Goal: Task Accomplishment & Management: Manage account settings

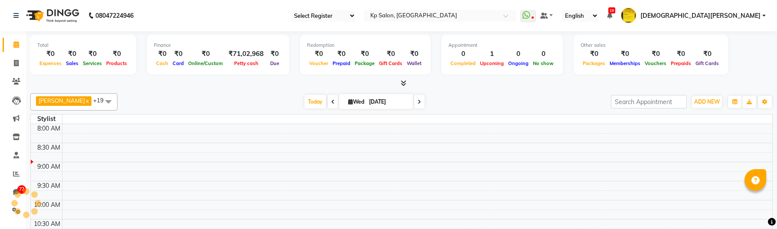
select select "en"
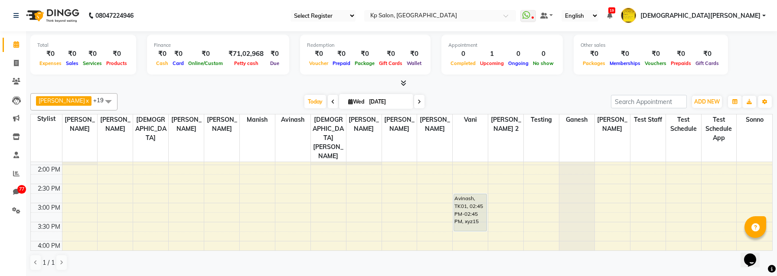
scroll to position [218, 0]
click at [331, 104] on icon at bounding box center [332, 101] width 3 height 5
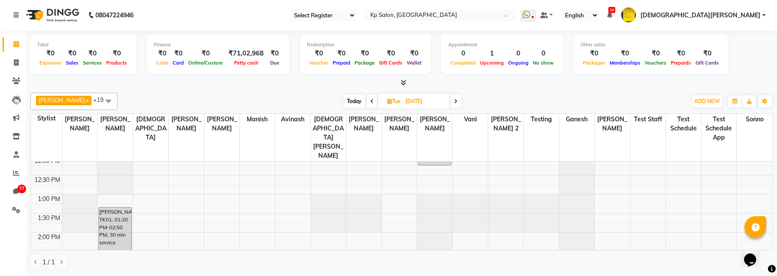
scroll to position [144, 0]
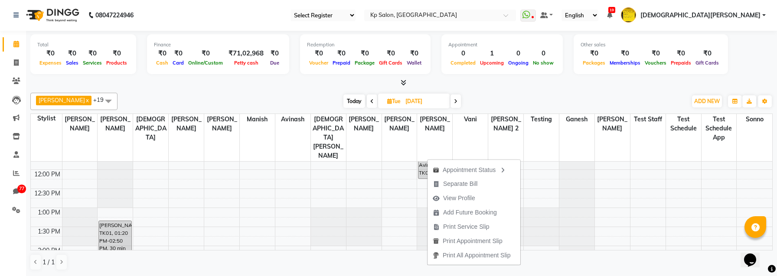
click at [451, 104] on span at bounding box center [456, 101] width 10 height 13
type input "[DATE]"
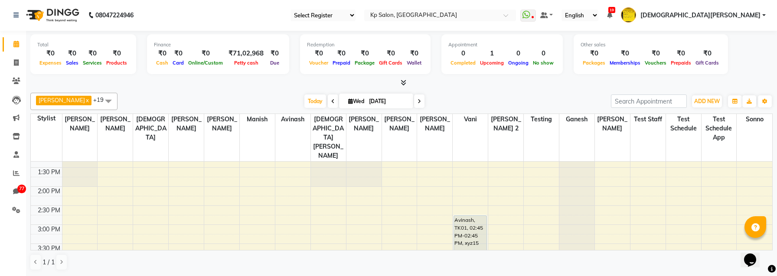
scroll to position [205, 0]
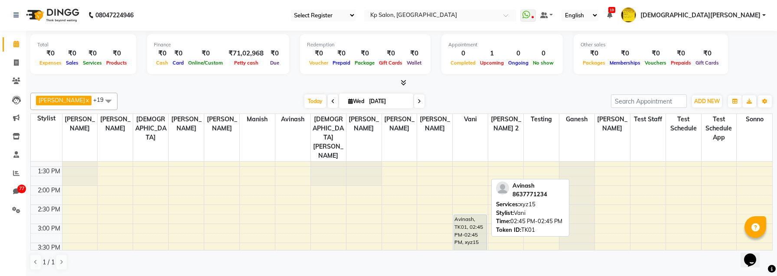
click at [477, 224] on div "Avinash, TK01, 02:45 PM-02:45 PM, xyz15" at bounding box center [470, 233] width 33 height 37
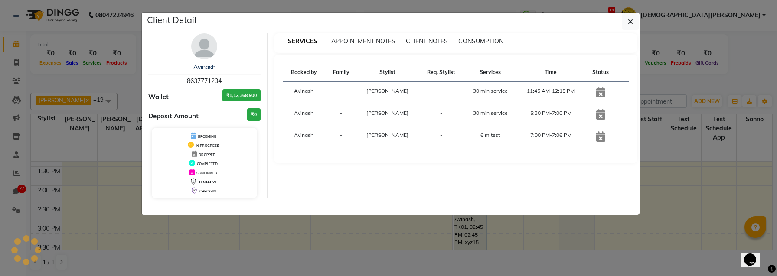
select select "7"
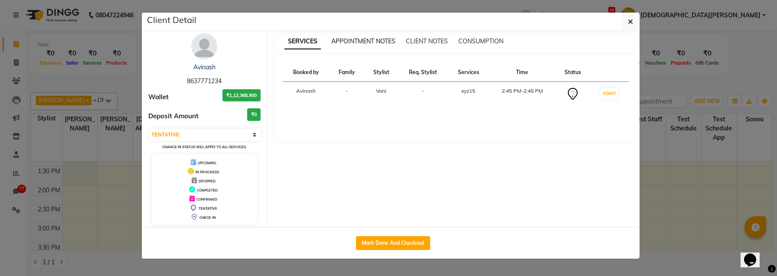
click at [374, 39] on span "APPOINTMENT NOTES" at bounding box center [363, 41] width 64 height 8
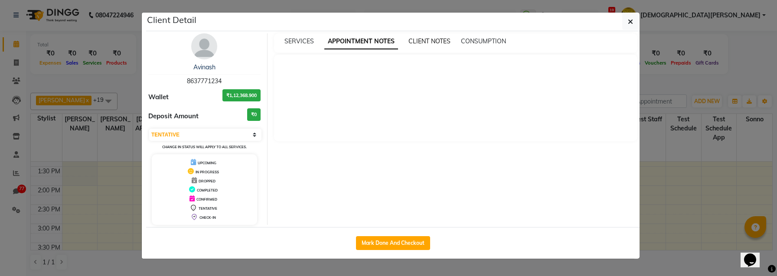
click at [427, 39] on span "CLIENT NOTES" at bounding box center [430, 41] width 42 height 8
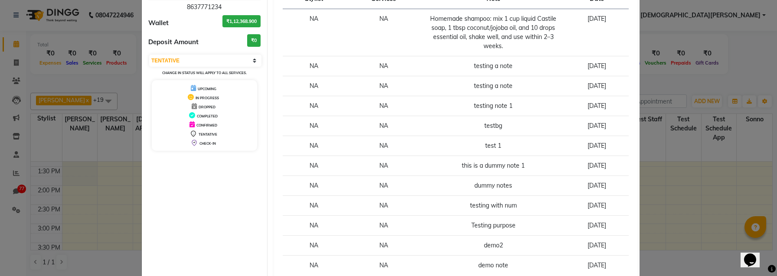
scroll to position [0, 0]
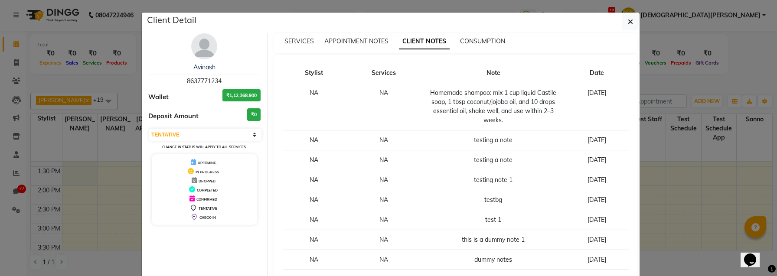
click at [369, 37] on div "APPOINTMENT NOTES" at bounding box center [356, 41] width 64 height 9
click at [634, 17] on button "button" at bounding box center [631, 21] width 16 height 16
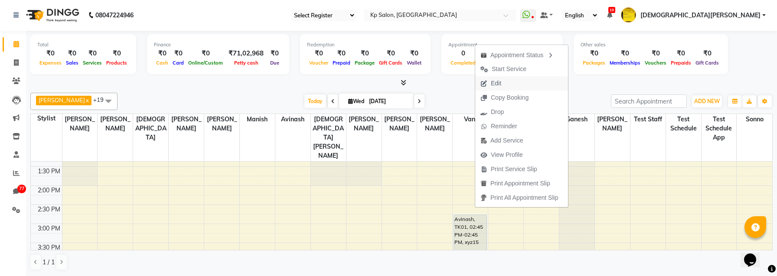
click at [501, 85] on span "Edit" at bounding box center [496, 83] width 10 height 9
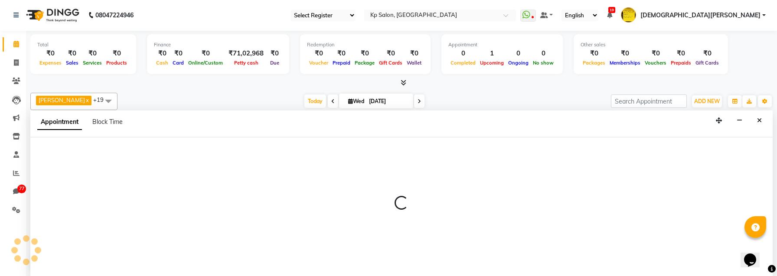
select select "tentative"
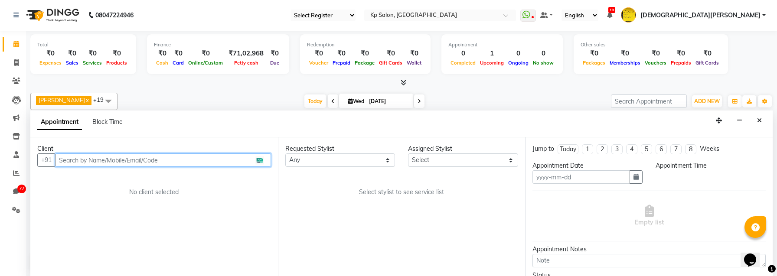
type input "[DATE]"
select select "1411"
select select "885"
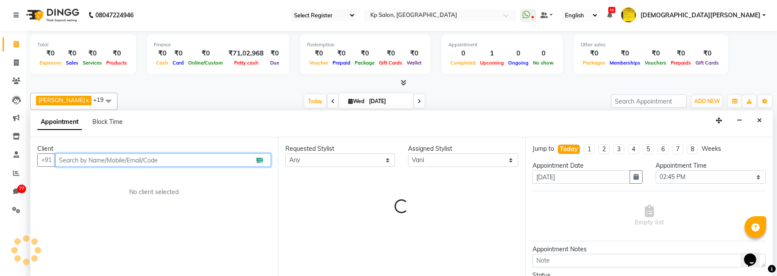
select select "215"
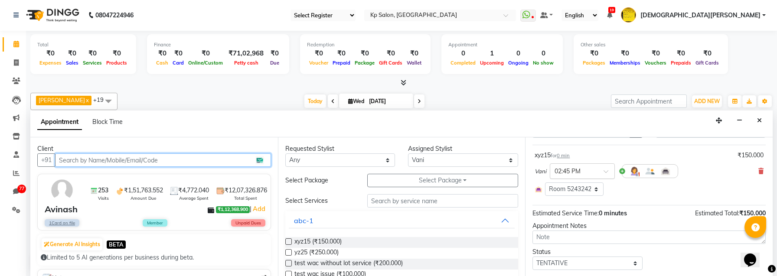
scroll to position [69, 0]
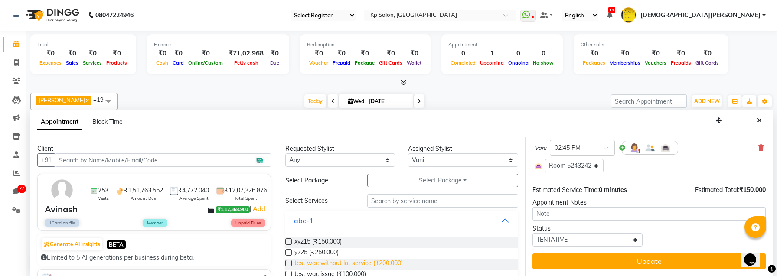
click at [301, 229] on span "test wac without lot service (₹200.000)" at bounding box center [349, 264] width 108 height 11
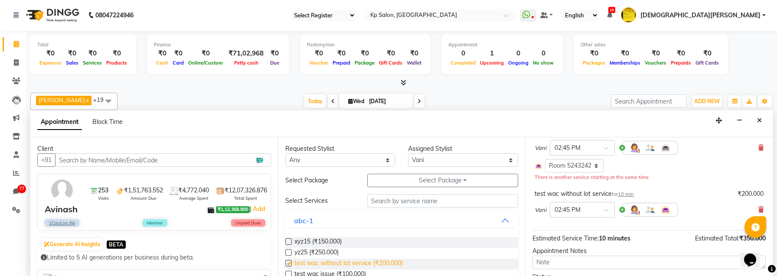
checkbox input "false"
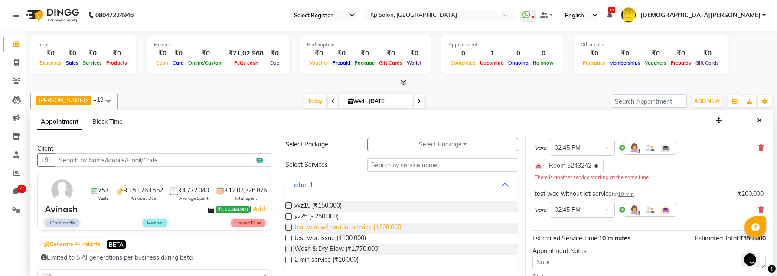
scroll to position [40, 0]
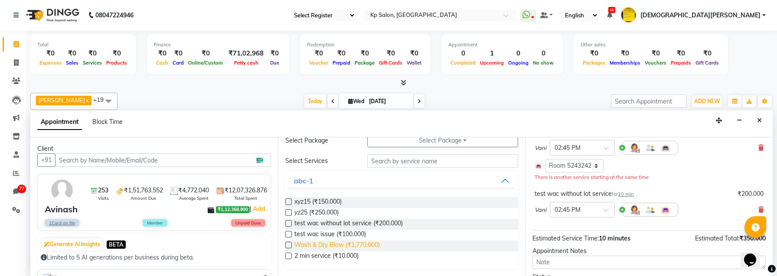
click at [297, 229] on span "Wash & Dry Blow (₹1,770.000)" at bounding box center [337, 246] width 85 height 11
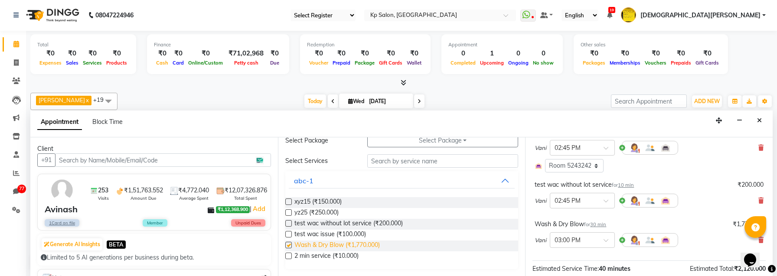
checkbox input "false"
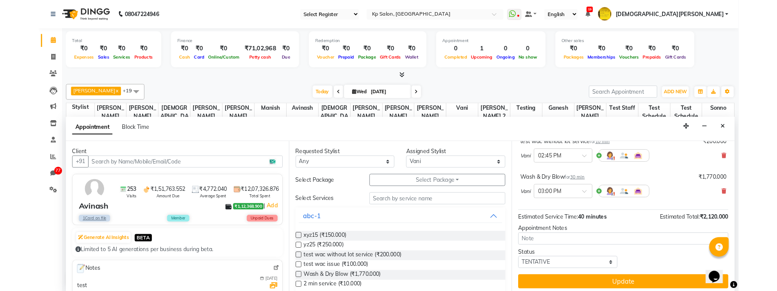
scroll to position [120, 0]
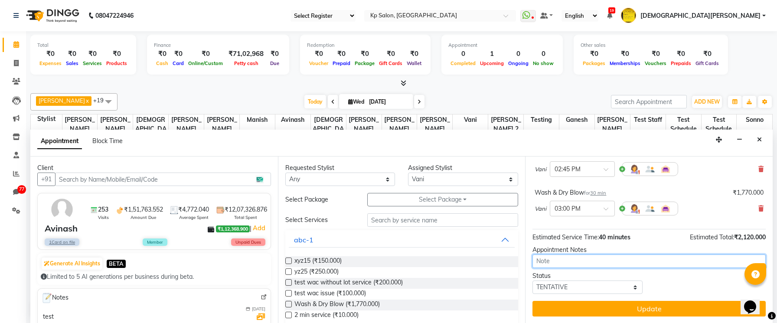
click at [612, 229] on textarea at bounding box center [649, 261] width 233 height 13
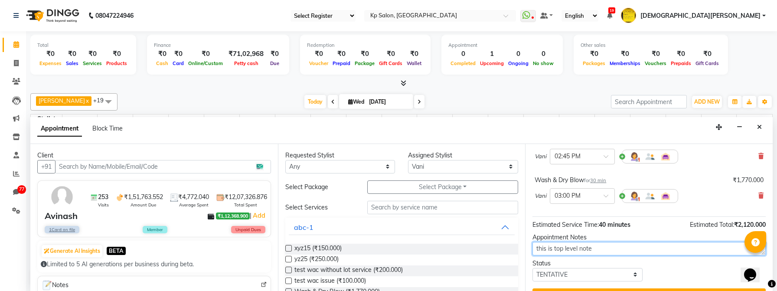
scroll to position [139, 0]
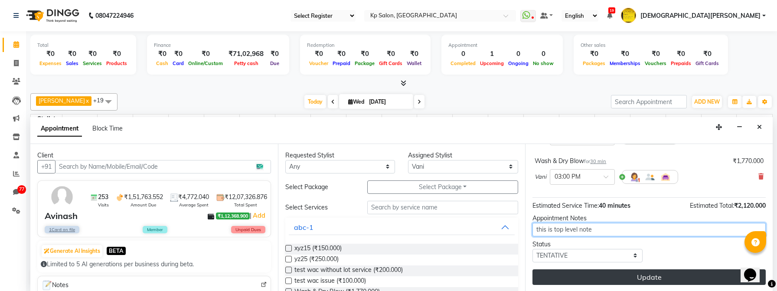
type textarea "this is top level note"
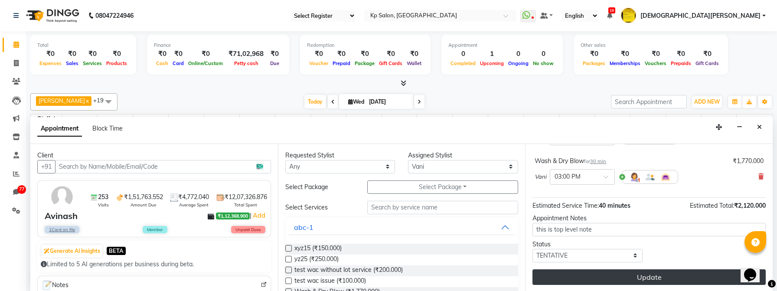
click at [616, 229] on button "Update" at bounding box center [649, 277] width 233 height 16
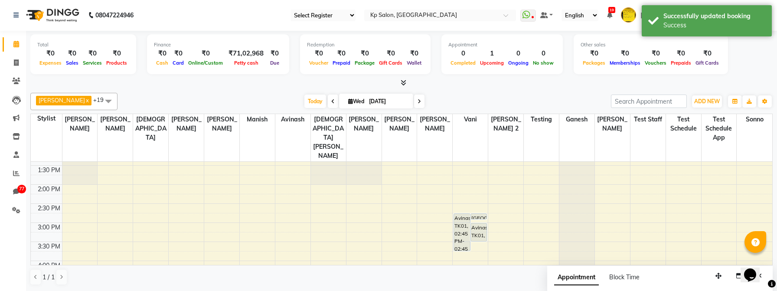
scroll to position [227, 0]
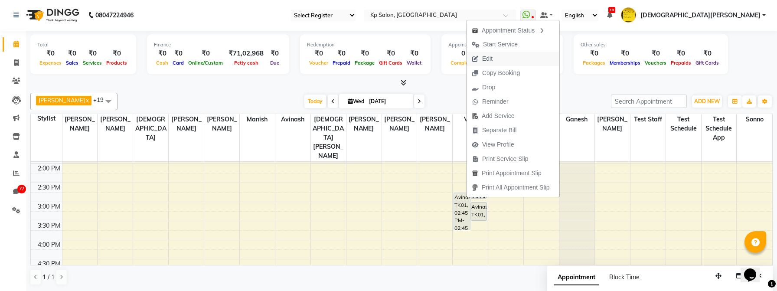
click at [495, 60] on span "Edit" at bounding box center [482, 59] width 31 height 14
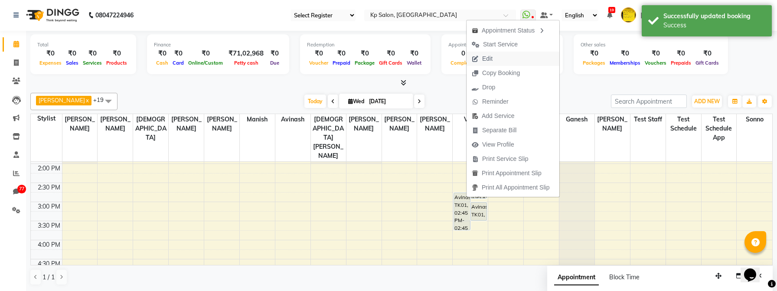
select select "tentative"
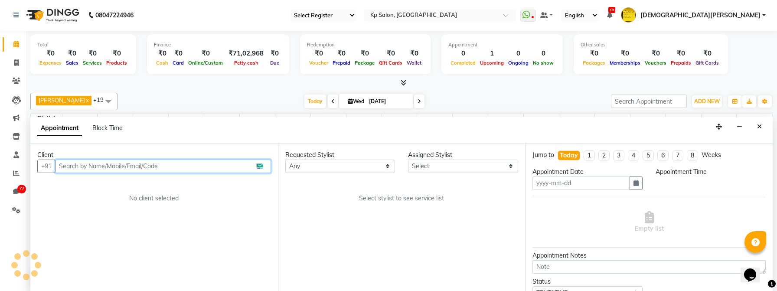
type input "[DATE]"
type textarea "this is top level note"
select select "885"
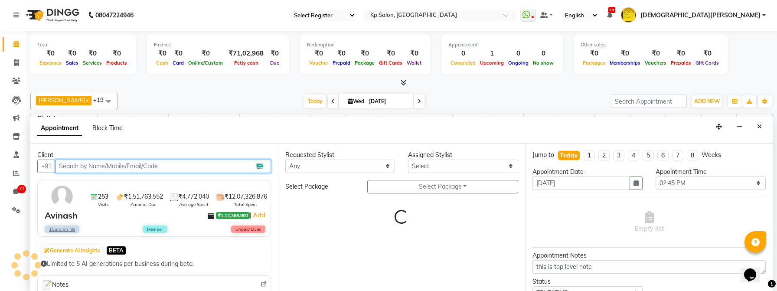
select select "1411"
select select "4"
select select "215"
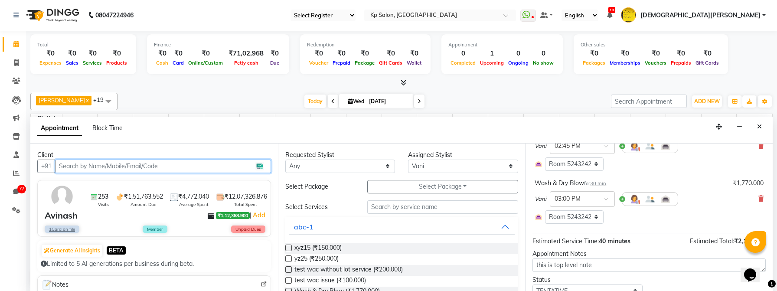
scroll to position [166, 0]
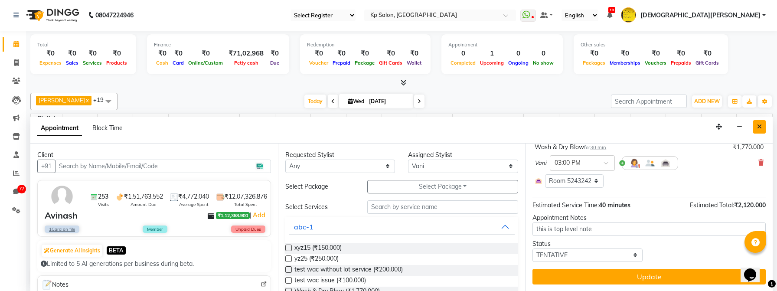
click at [763, 128] on button "Close" at bounding box center [760, 126] width 13 height 13
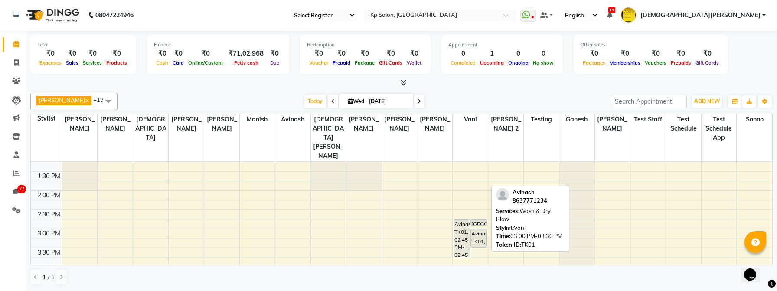
scroll to position [204, 0]
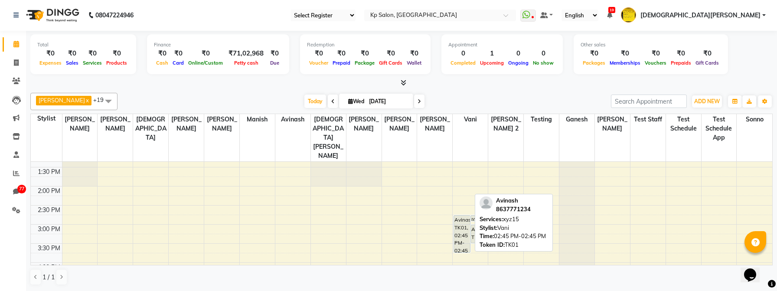
click at [469, 216] on div "Avinash, TK01, 02:45 PM-02:45 PM, xyz15" at bounding box center [462, 234] width 16 height 37
select select "7"
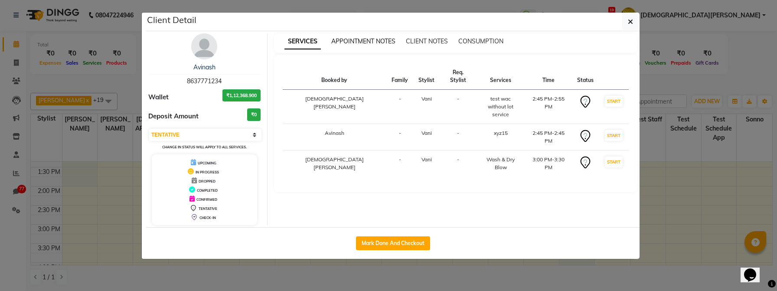
click at [360, 44] on span "APPOINTMENT NOTES" at bounding box center [363, 41] width 64 height 8
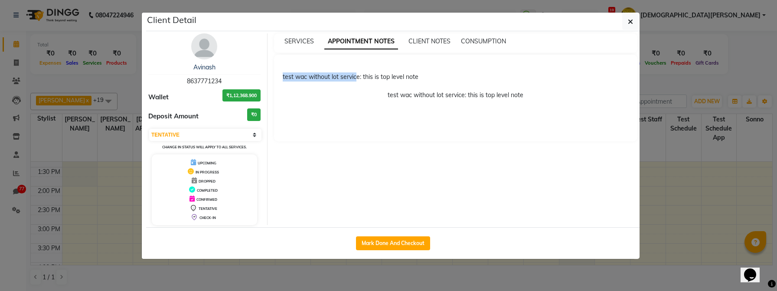
drag, startPoint x: 282, startPoint y: 79, endPoint x: 358, endPoint y: 77, distance: 76.4
click at [358, 77] on div "test wac without lot service: this is top level note test wac without lot servi…" at bounding box center [456, 98] width 364 height 87
drag, startPoint x: 375, startPoint y: 79, endPoint x: 433, endPoint y: 91, distance: 59.3
click at [433, 90] on div "test wac without lot service: this is top level note test wac without lot servi…" at bounding box center [456, 98] width 364 height 87
click at [433, 91] on p "test wac without lot service: this is top level note" at bounding box center [456, 91] width 347 height 18
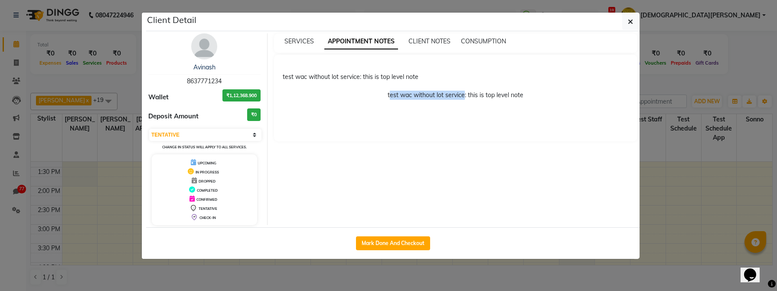
drag, startPoint x: 390, startPoint y: 94, endPoint x: 465, endPoint y: 94, distance: 75.9
click at [465, 94] on p "test wac without lot service: this is top level note" at bounding box center [456, 91] width 347 height 18
click at [636, 26] on button "button" at bounding box center [631, 21] width 16 height 16
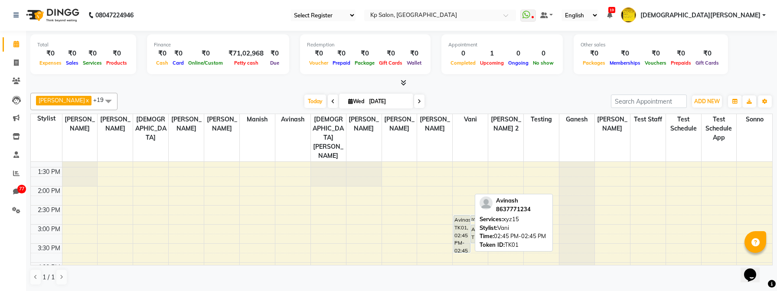
click at [456, 225] on div "Avinash, TK01, 02:45 PM-02:45 PM, xyz15" at bounding box center [462, 234] width 16 height 37
select select "7"
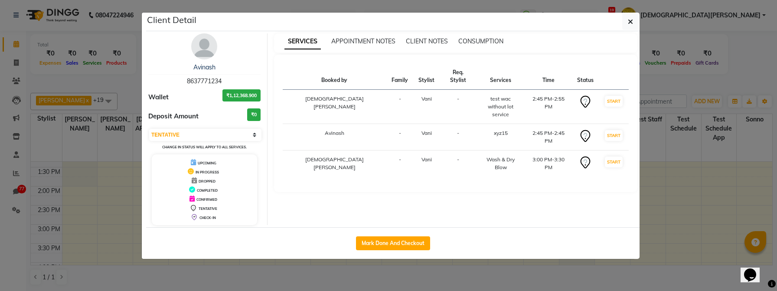
click at [525, 101] on td "2:45 PM-2:55 PM" at bounding box center [548, 107] width 47 height 34
click at [377, 40] on span "APPOINTMENT NOTES" at bounding box center [363, 41] width 64 height 8
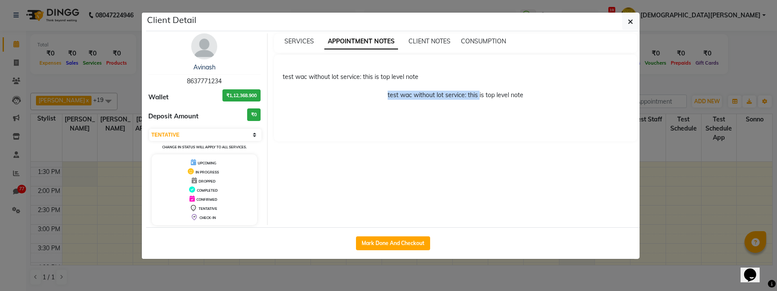
drag, startPoint x: 388, startPoint y: 97, endPoint x: 485, endPoint y: 97, distance: 97.2
click at [485, 97] on p "test wac without lot service: this is top level note" at bounding box center [456, 91] width 347 height 18
click at [633, 24] on icon "button" at bounding box center [630, 21] width 5 height 7
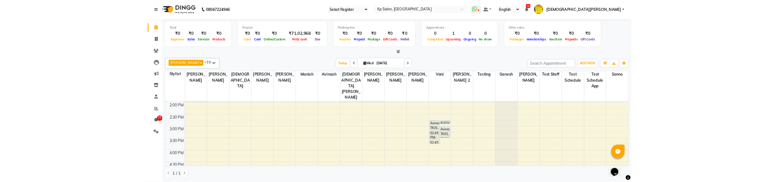
scroll to position [224, 0]
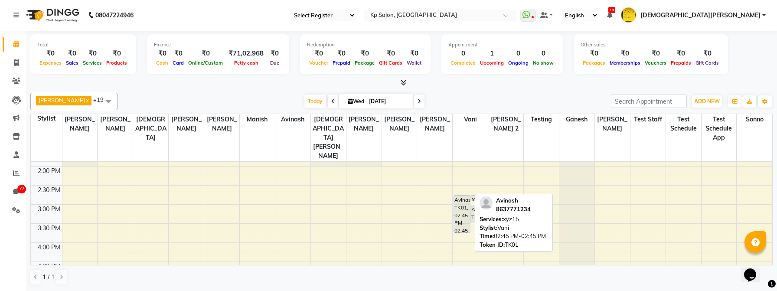
click at [459, 206] on div "Avinash, TK01, 02:45 PM-02:45 PM, xyz15" at bounding box center [462, 214] width 16 height 37
select select "7"
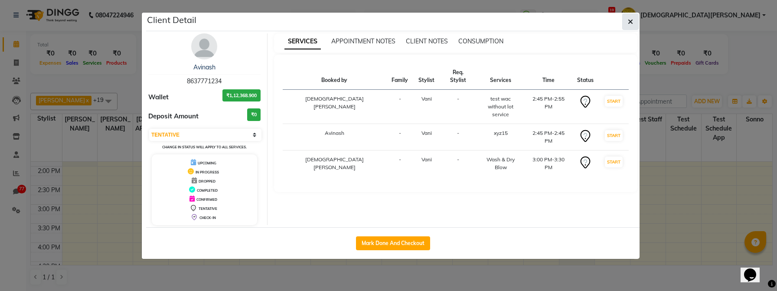
click at [628, 27] on button "button" at bounding box center [631, 21] width 16 height 16
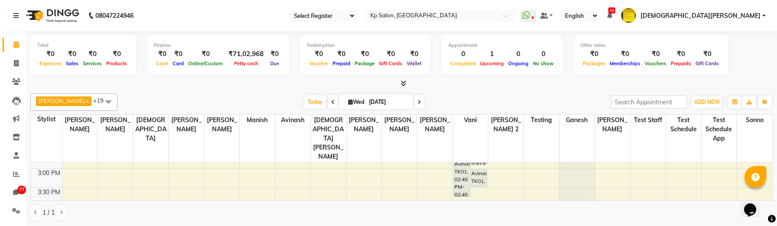
scroll to position [263, 0]
click at [418, 104] on icon at bounding box center [419, 101] width 3 height 5
type input "[DATE]"
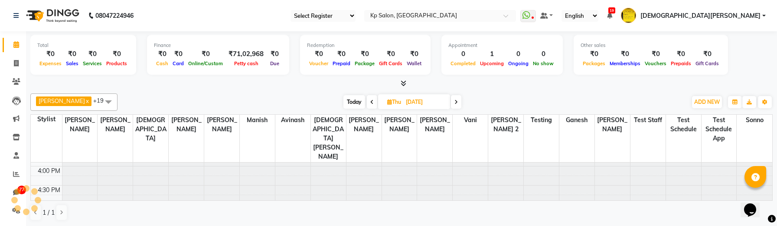
scroll to position [0, 0]
click at [329, 162] on div at bounding box center [328, 162] width 35 height 0
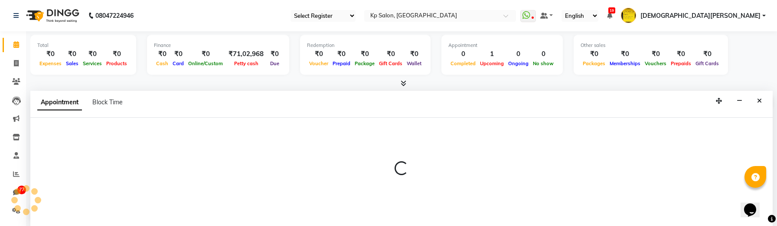
scroll to position [0, 0]
select select "1104"
select select "tentative"
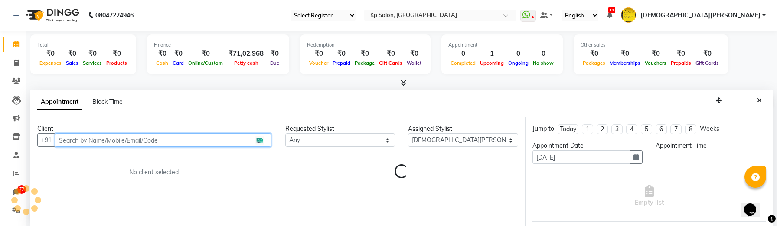
select select "615"
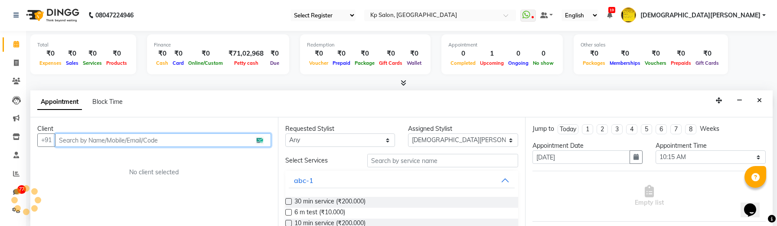
click at [122, 141] on input "text" at bounding box center [163, 139] width 216 height 13
type input "9"
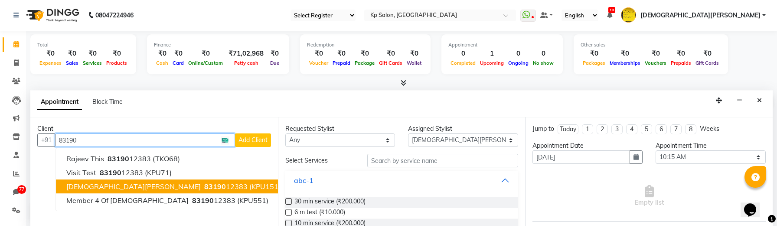
click at [204, 188] on span "83190" at bounding box center [215, 186] width 22 height 9
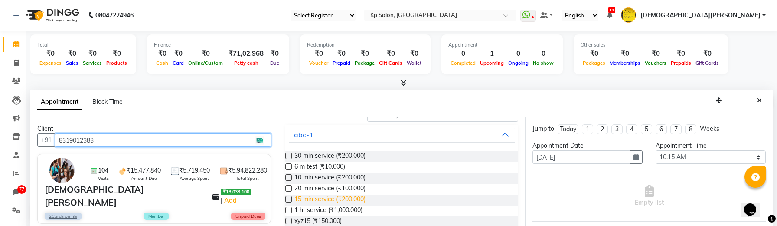
type input "8319012383"
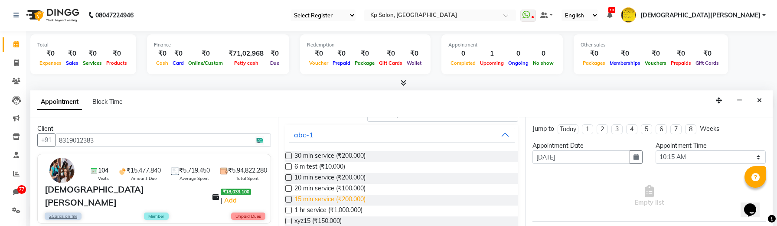
click at [324, 200] on span "15 min service (₹200.000)" at bounding box center [330, 199] width 71 height 11
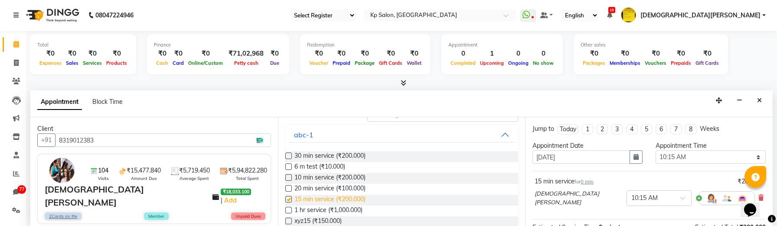
checkbox input "false"
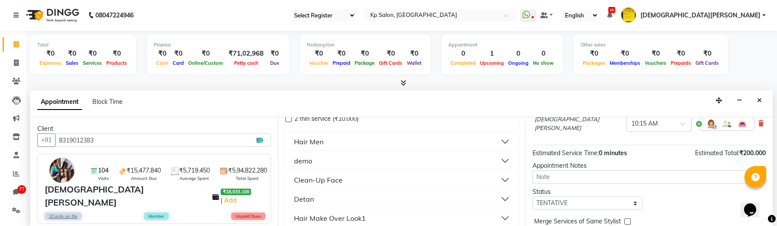
scroll to position [106, 0]
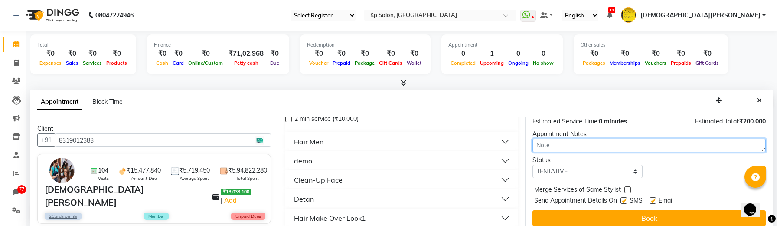
click at [572, 145] on textarea at bounding box center [649, 144] width 233 height 13
type textarea "this is future booking appointment note"
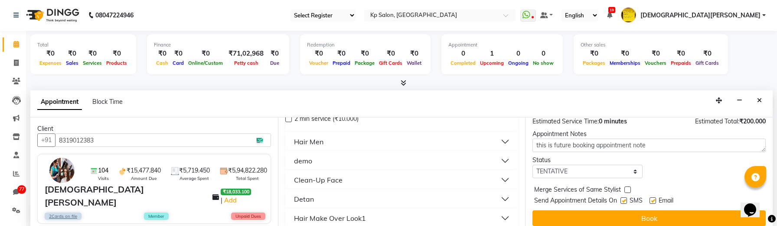
click at [626, 197] on label at bounding box center [624, 200] width 7 height 7
click at [626, 198] on input "checkbox" at bounding box center [624, 201] width 6 height 6
checkbox input "false"
click at [652, 198] on label at bounding box center [653, 200] width 7 height 7
click at [652, 198] on input "checkbox" at bounding box center [653, 201] width 6 height 6
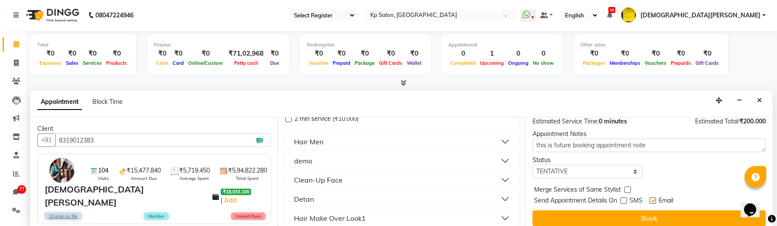
checkbox input "false"
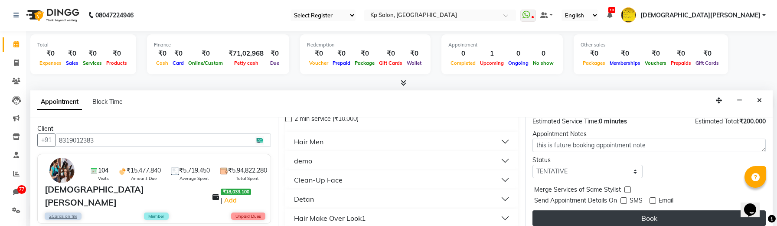
click at [652, 213] on button "Book" at bounding box center [649, 218] width 233 height 16
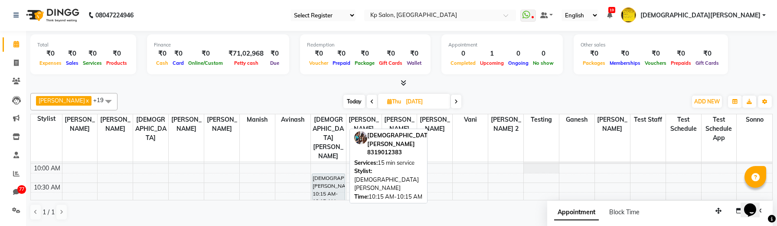
scroll to position [35, 0]
drag, startPoint x: 323, startPoint y: 170, endPoint x: 286, endPoint y: 170, distance: 36.9
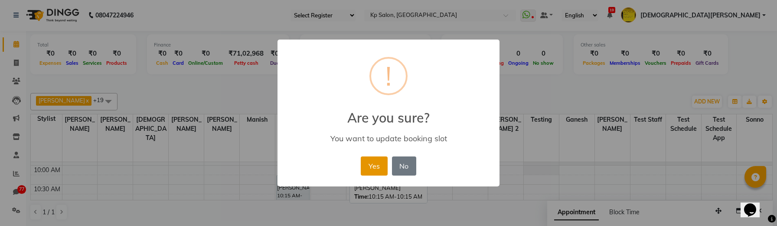
click at [380, 157] on button "Yes" at bounding box center [374, 165] width 26 height 19
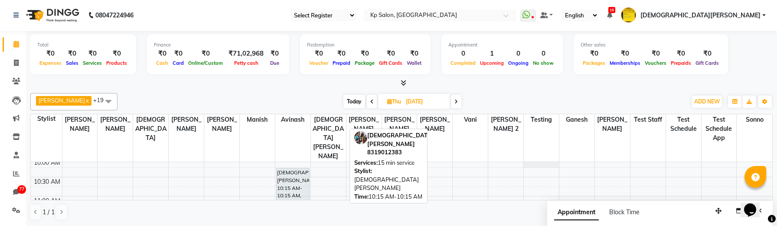
scroll to position [36, 0]
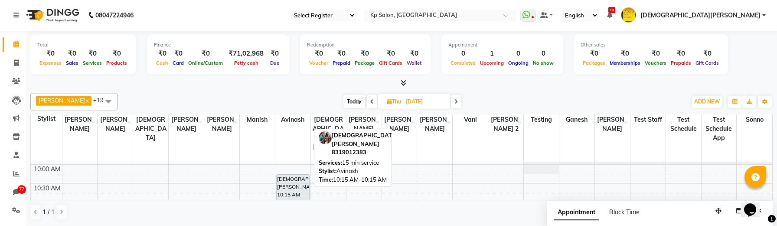
click at [291, 174] on div "[DEMOGRAPHIC_DATA][PERSON_NAME], 10:15 AM-10:15 AM, 15 min service" at bounding box center [293, 192] width 33 height 37
select select "7"
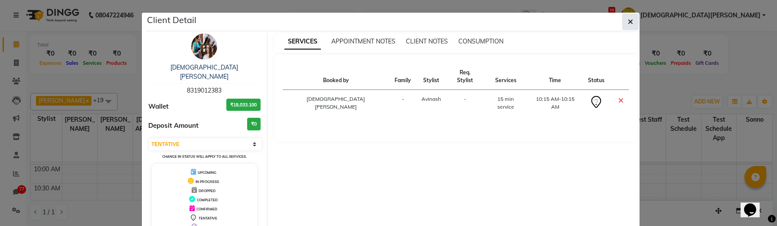
click at [629, 20] on icon "button" at bounding box center [630, 21] width 5 height 7
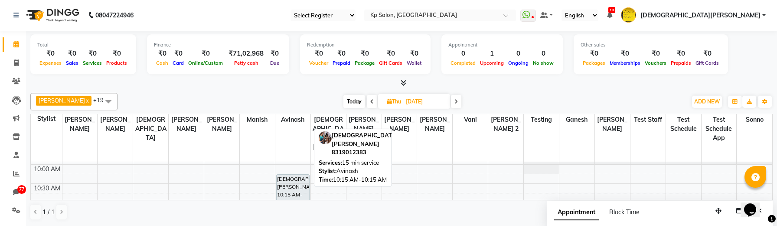
click at [295, 174] on div "[DEMOGRAPHIC_DATA][PERSON_NAME], 10:15 AM-10:15 AM, 15 min service" at bounding box center [293, 192] width 33 height 37
select select "7"
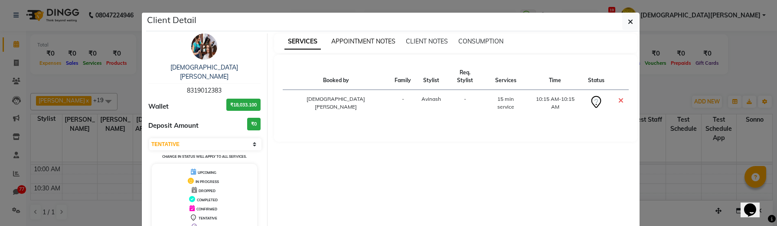
click at [355, 39] on span "APPOINTMENT NOTES" at bounding box center [363, 41] width 64 height 8
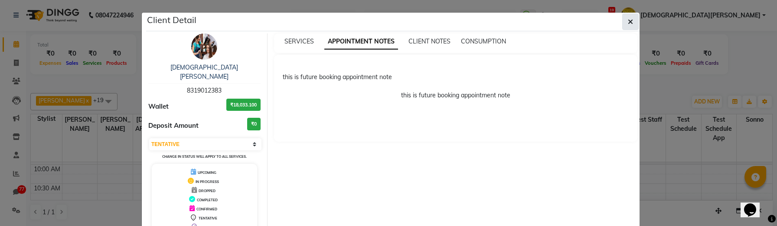
click at [627, 23] on button "button" at bounding box center [631, 21] width 16 height 16
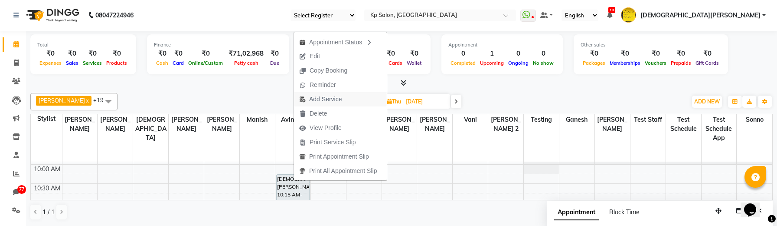
click at [319, 95] on span "Add Service" at bounding box center [325, 99] width 33 height 9
select select "1080"
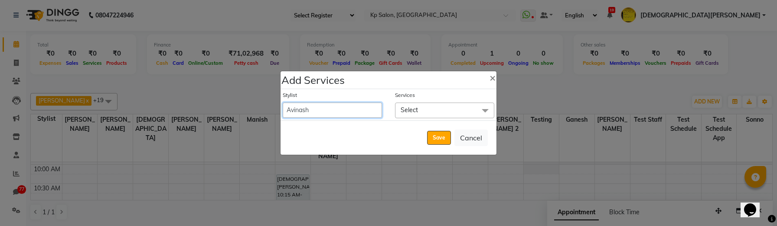
click at [325, 108] on select "[PERSON_NAME] [PERSON_NAME] Ganesh Jiya [PERSON_NAME] Krishna [PERSON_NAME] Mee…" at bounding box center [332, 109] width 99 height 15
click at [428, 99] on div "Services" at bounding box center [444, 96] width 99 height 11
click at [428, 105] on span "Select" at bounding box center [444, 109] width 99 height 15
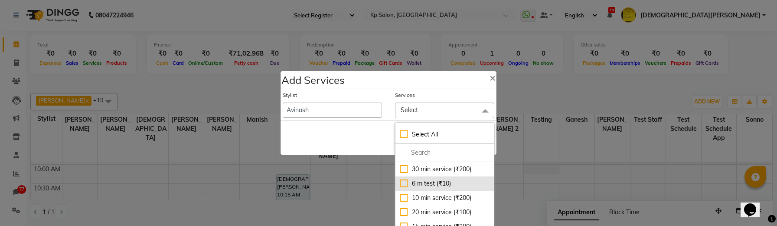
click at [422, 183] on div "6 m test (₹10)" at bounding box center [445, 183] width 90 height 9
checkbox input "true"
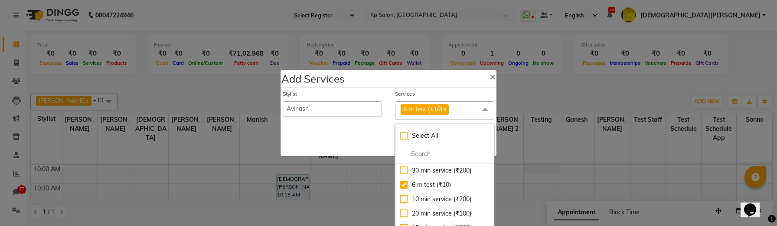
click at [356, 152] on div "Save Cancel" at bounding box center [389, 138] width 216 height 34
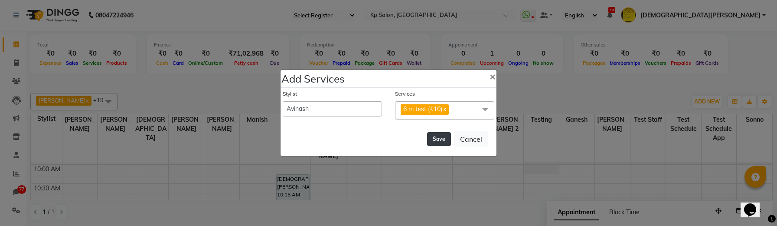
click at [442, 141] on button "Save" at bounding box center [439, 139] width 24 height 14
select select "1019"
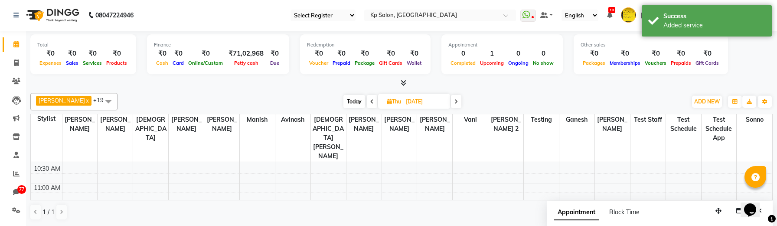
scroll to position [37, 0]
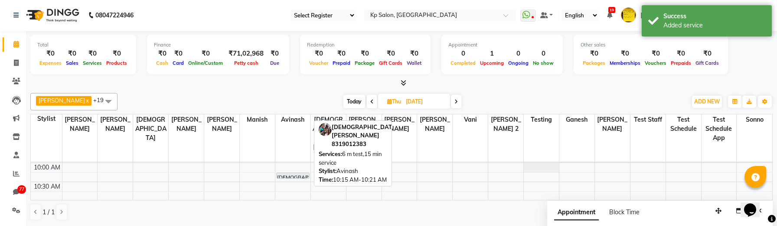
click at [291, 173] on div "[DEMOGRAPHIC_DATA][PERSON_NAME], 10:15 AM-10:21 AM, 6 m test,15 min service" at bounding box center [293, 175] width 33 height 5
select select "7"
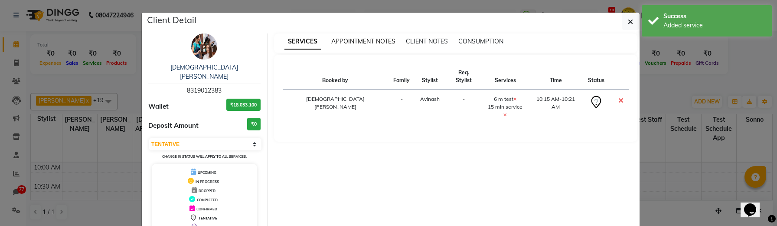
click at [373, 44] on span "APPOINTMENT NOTES" at bounding box center [363, 41] width 64 height 8
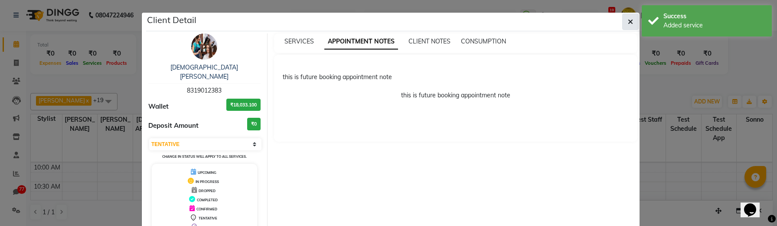
click at [625, 23] on button "button" at bounding box center [631, 21] width 16 height 16
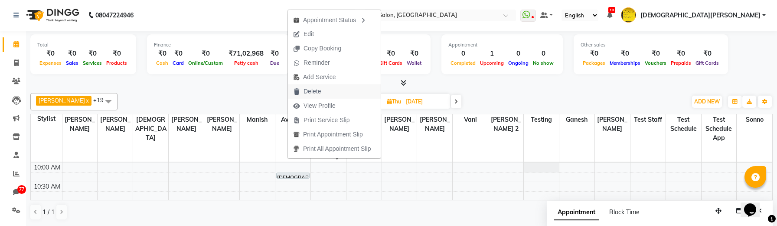
click at [308, 94] on span "Delete" at bounding box center [312, 91] width 17 height 9
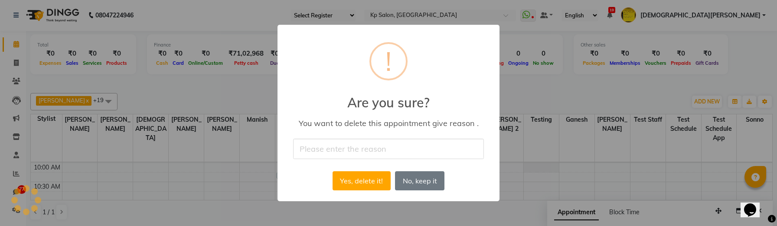
click at [341, 149] on input "text" at bounding box center [388, 148] width 191 height 20
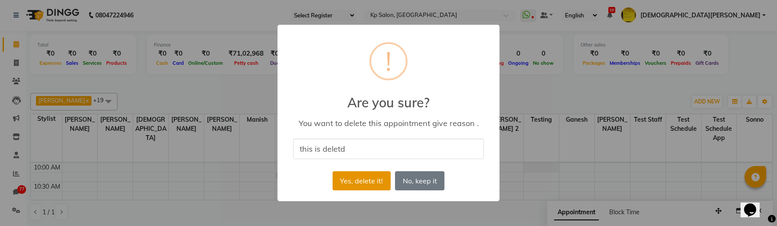
type input "this is deletd"
click at [367, 182] on button "Yes, delete it!" at bounding box center [362, 180] width 58 height 19
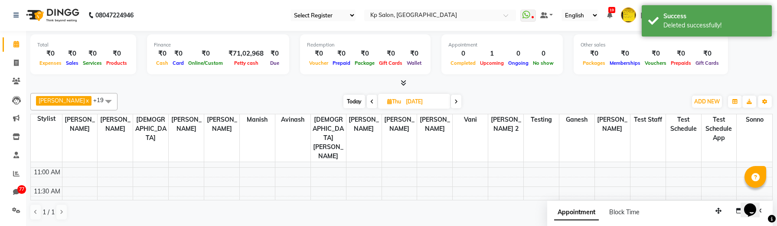
scroll to position [0, 0]
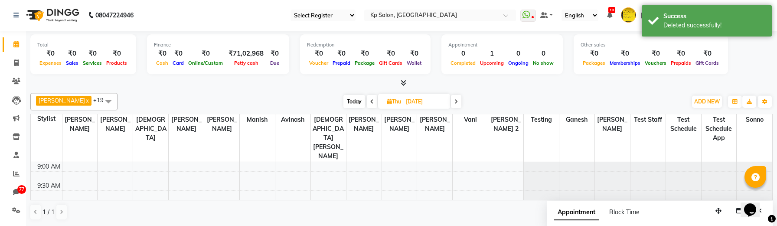
click at [318, 162] on td at bounding box center [417, 167] width 711 height 10
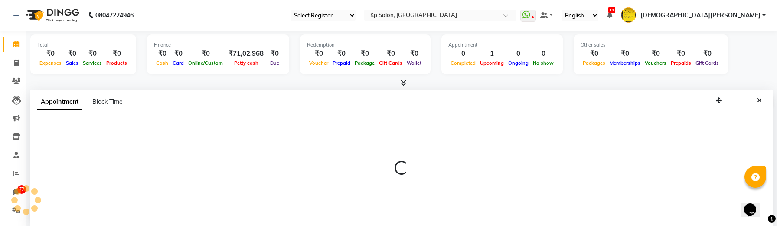
select select "1080"
select select "tentative"
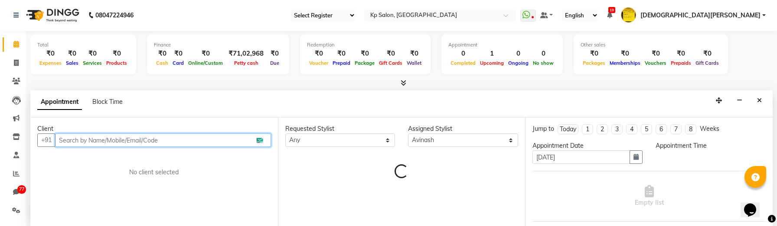
select select "600"
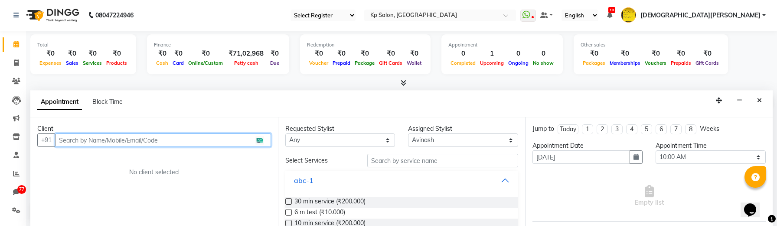
click at [143, 138] on input "text" at bounding box center [163, 139] width 216 height 13
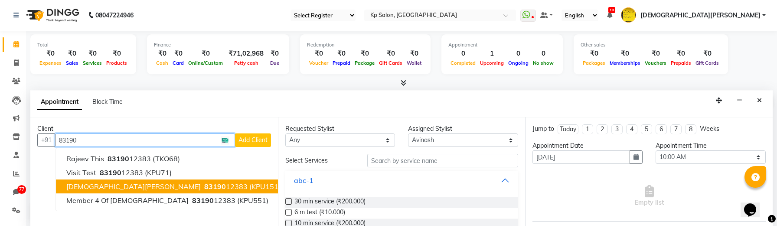
click at [94, 187] on span "[DEMOGRAPHIC_DATA][PERSON_NAME]" at bounding box center [133, 186] width 134 height 9
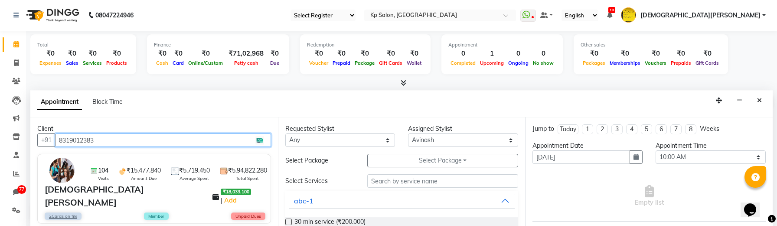
type input "8319012383"
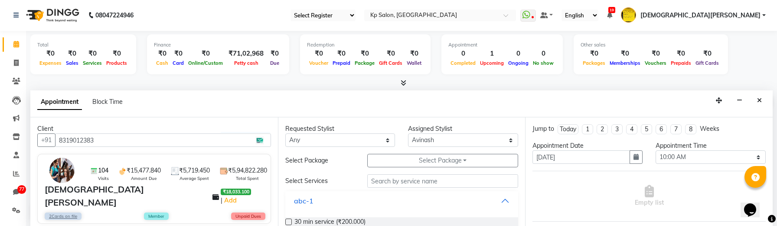
click at [346, 205] on button "abc-1" at bounding box center [402, 201] width 226 height 16
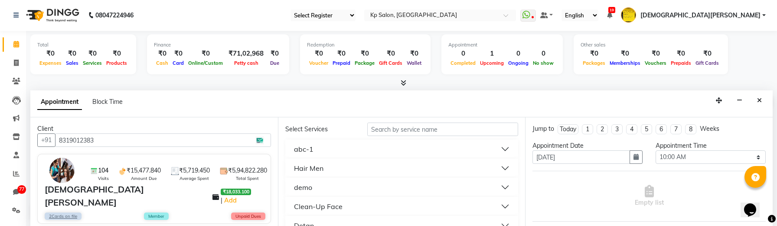
scroll to position [57, 0]
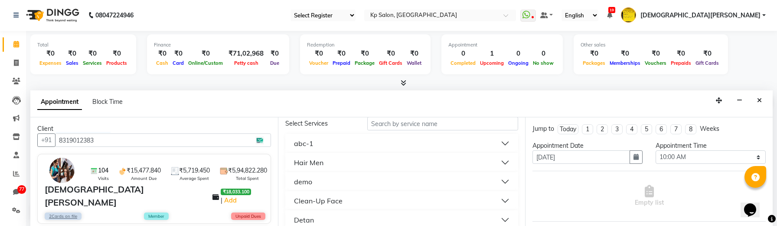
click at [326, 164] on button "Hair Men" at bounding box center [402, 162] width 226 height 16
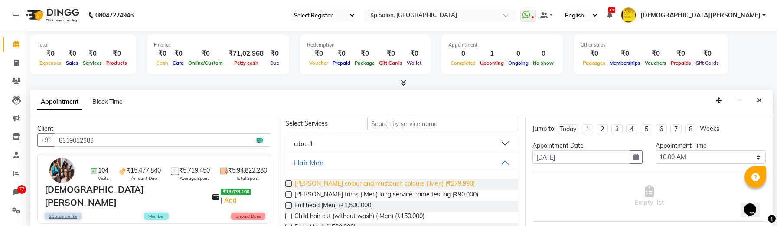
click at [326, 188] on span "[PERSON_NAME] colour and mustouch colours ( Men) (₹279.990)" at bounding box center [385, 184] width 180 height 11
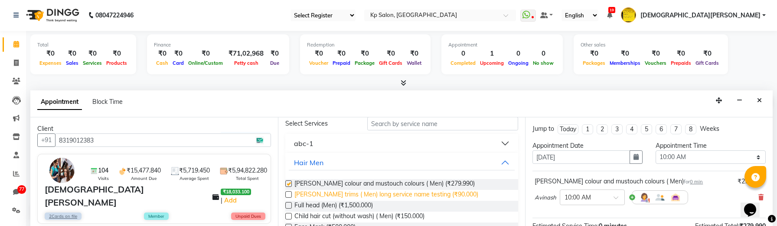
checkbox input "false"
click at [326, 199] on span "[PERSON_NAME] trims ( Men) long service name testing (₹90.000)" at bounding box center [387, 195] width 184 height 11
checkbox input "false"
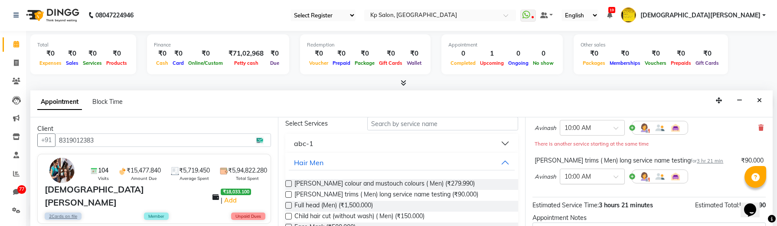
scroll to position [60, 0]
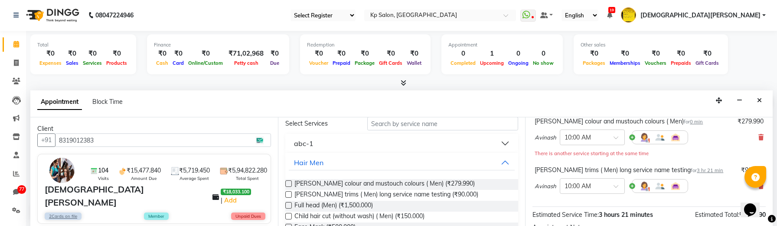
click at [757, 132] on div "Avinash × 10:00 AM" at bounding box center [649, 137] width 229 height 23
click at [761, 137] on icon at bounding box center [761, 137] width 5 height 6
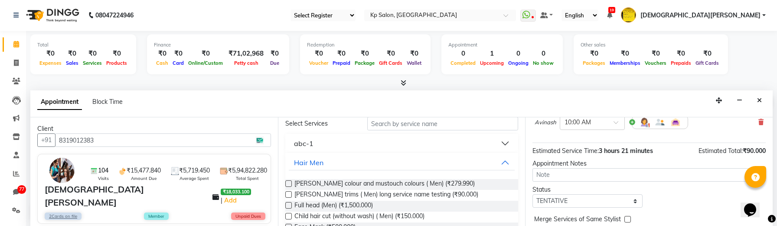
scroll to position [111, 0]
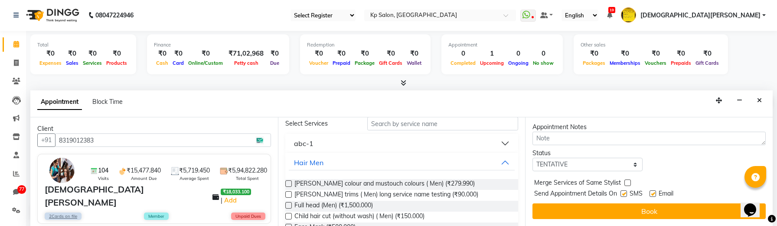
click at [625, 192] on label at bounding box center [624, 193] width 7 height 7
click at [625, 192] on input "checkbox" at bounding box center [624, 194] width 6 height 6
checkbox input "false"
click at [655, 192] on label at bounding box center [653, 193] width 7 height 7
click at [655, 192] on input "checkbox" at bounding box center [653, 194] width 6 height 6
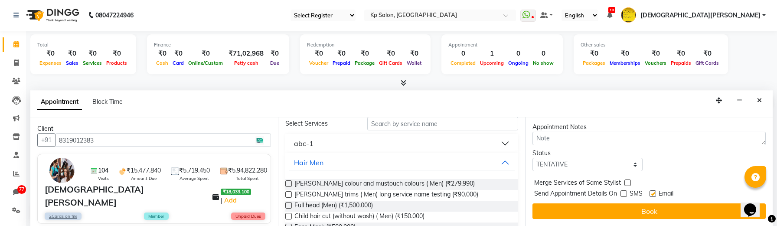
checkbox input "false"
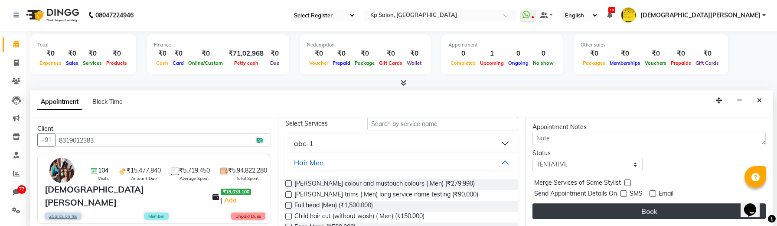
click at [653, 206] on button "Book" at bounding box center [649, 211] width 233 height 16
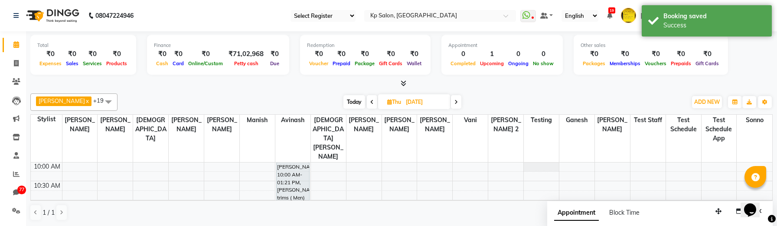
scroll to position [40, 0]
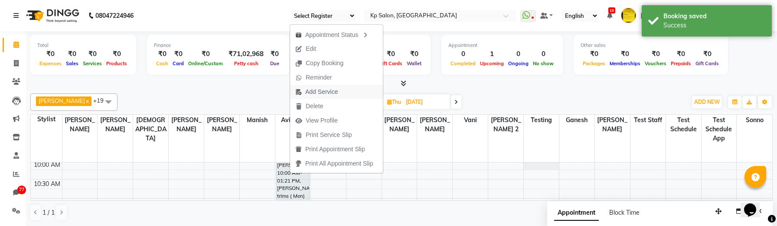
click at [312, 92] on span "Add Service" at bounding box center [321, 91] width 33 height 9
select select "1080"
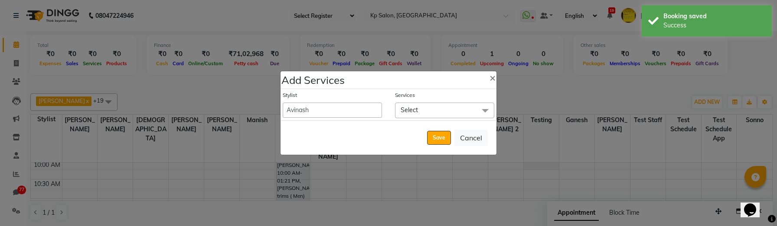
click at [399, 111] on span "Select" at bounding box center [444, 109] width 99 height 15
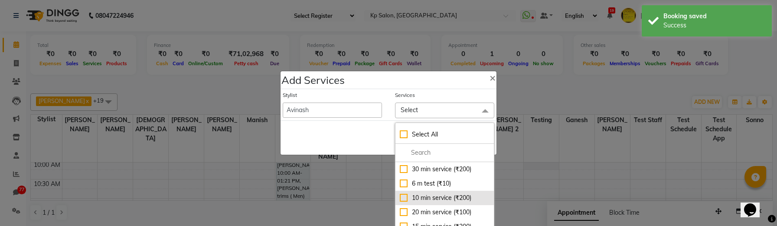
click at [419, 199] on div "10 min service (₹200)" at bounding box center [445, 197] width 90 height 9
checkbox input "true"
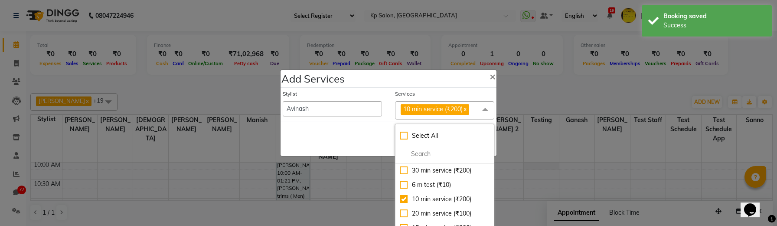
click at [354, 126] on div "Save Cancel" at bounding box center [389, 138] width 216 height 34
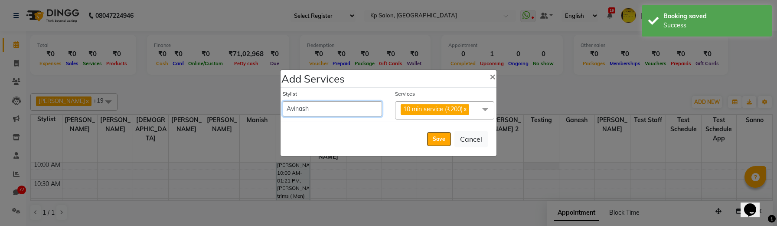
click at [353, 106] on select "[PERSON_NAME] [PERSON_NAME] Ganesh Jiya [PERSON_NAME] Krishna [PERSON_NAME] Mee…" at bounding box center [332, 108] width 99 height 15
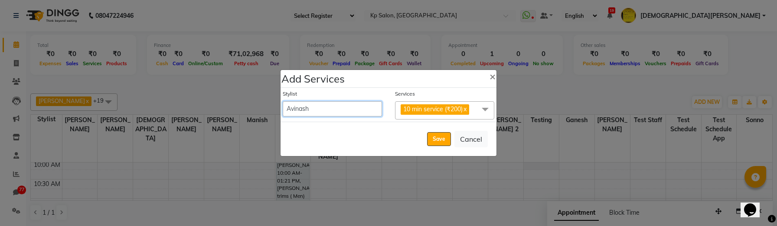
select select "259"
click at [283, 101] on select "[PERSON_NAME] [PERSON_NAME] Ganesh Jiya [PERSON_NAME] Krishna [PERSON_NAME] Mee…" at bounding box center [332, 108] width 99 height 15
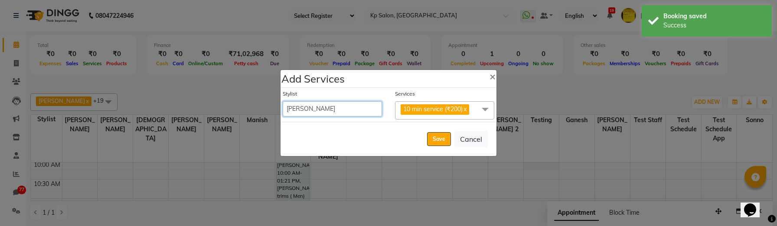
select select "810"
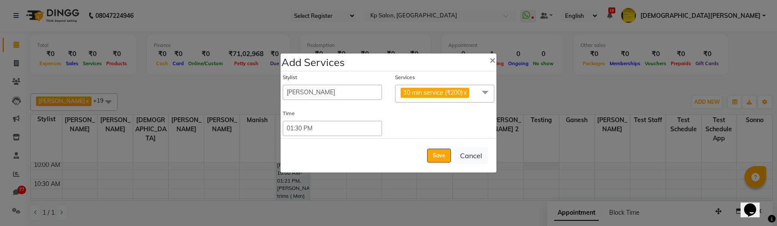
click at [435, 148] on div "Save Cancel" at bounding box center [389, 155] width 216 height 34
click at [435, 158] on button "Save" at bounding box center [439, 155] width 24 height 14
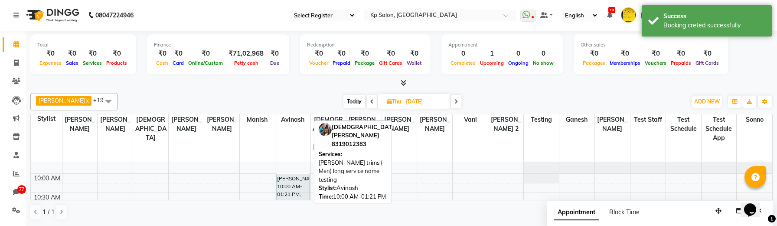
scroll to position [22, 0]
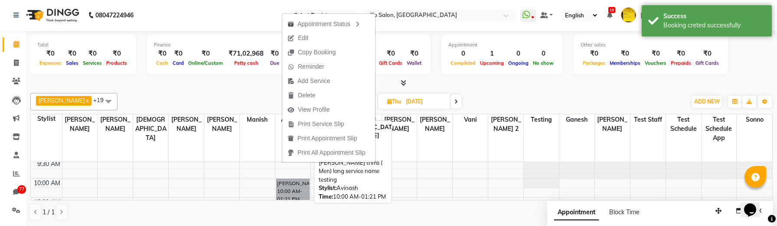
select select "7"
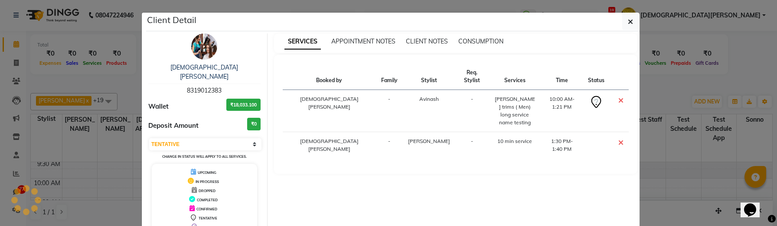
click at [619, 139] on icon at bounding box center [621, 142] width 5 height 7
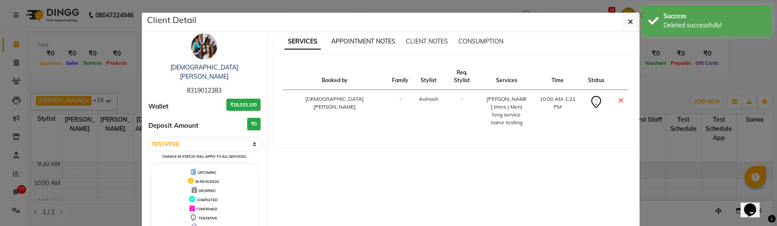
click at [364, 42] on span "APPOINTMENT NOTES" at bounding box center [363, 41] width 64 height 8
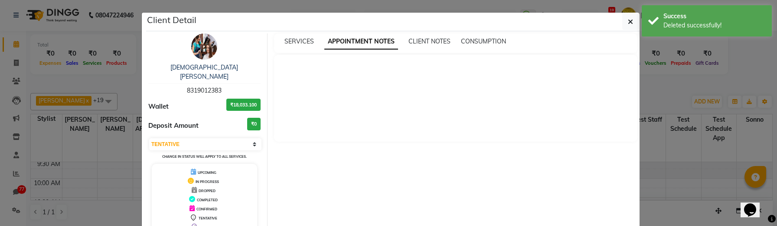
click at [288, 49] on div "SERVICES APPOINTMENT NOTES CLIENT NOTES CONSUMPTION" at bounding box center [456, 43] width 364 height 20
click at [306, 37] on div "SERVICES" at bounding box center [299, 41] width 29 height 9
click at [365, 44] on span "APPOINTMENT NOTES" at bounding box center [361, 42] width 74 height 16
click at [416, 44] on span "CLIENT NOTES" at bounding box center [430, 41] width 42 height 8
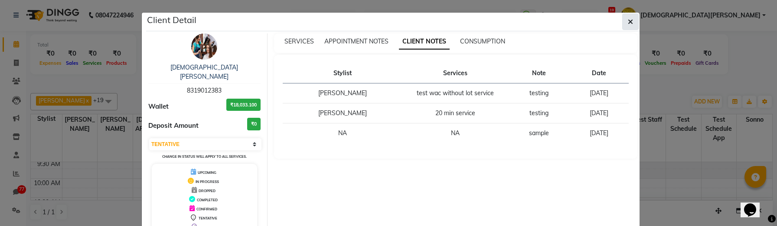
click at [624, 28] on button "button" at bounding box center [631, 21] width 16 height 16
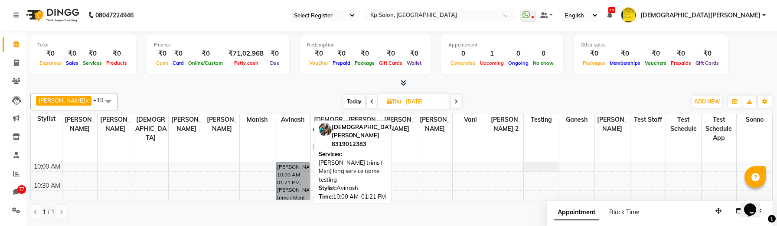
click at [289, 167] on link "[PERSON_NAME], 10:00 AM-01:21 PM, [PERSON_NAME] trims ( Men) long service name …" at bounding box center [292, 225] width 33 height 127
select select "7"
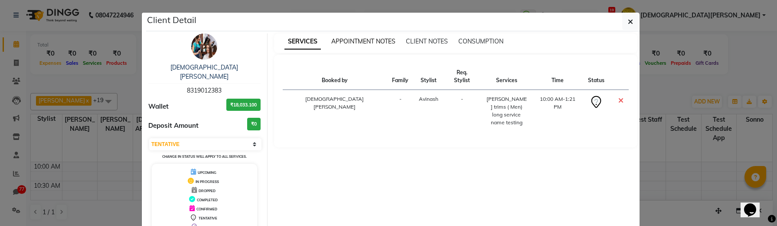
click at [362, 43] on span "APPOINTMENT NOTES" at bounding box center [363, 41] width 64 height 8
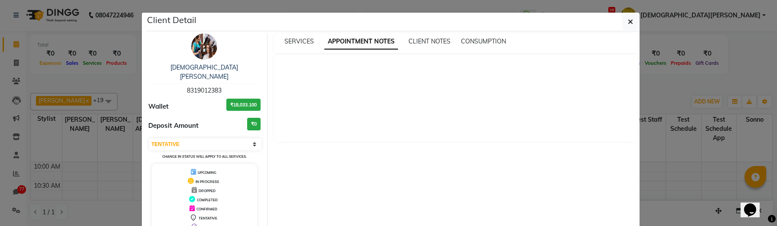
click at [423, 46] on div "SERVICES APPOINTMENT NOTES CLIENT NOTES CONSUMPTION" at bounding box center [456, 43] width 364 height 20
click at [424, 40] on span "CLIENT NOTES" at bounding box center [430, 41] width 42 height 8
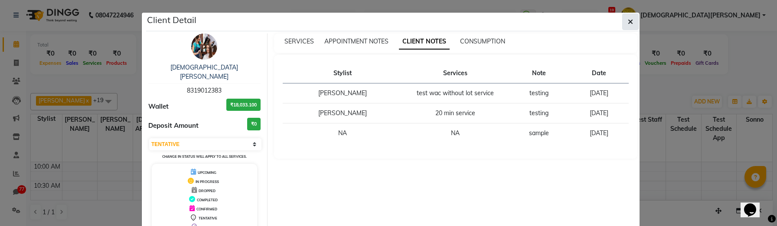
click at [627, 25] on button "button" at bounding box center [631, 21] width 16 height 16
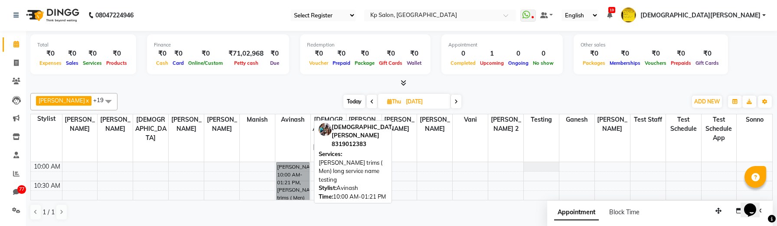
click at [295, 182] on link "[PERSON_NAME], 10:00 AM-01:21 PM, [PERSON_NAME] trims ( Men) long service name …" at bounding box center [292, 225] width 33 height 127
select select "7"
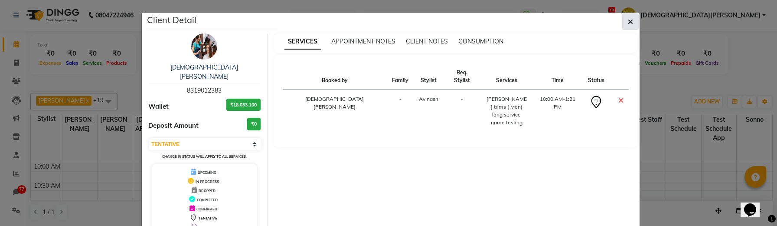
click at [629, 20] on icon "button" at bounding box center [630, 21] width 5 height 7
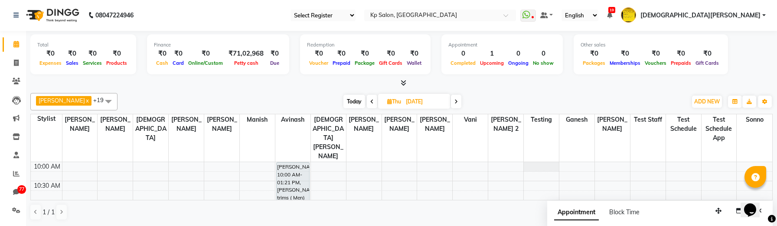
click at [345, 101] on span "Today" at bounding box center [355, 101] width 22 height 13
type input "[DATE]"
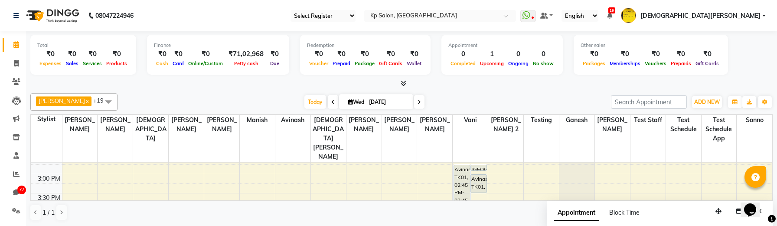
scroll to position [238, 0]
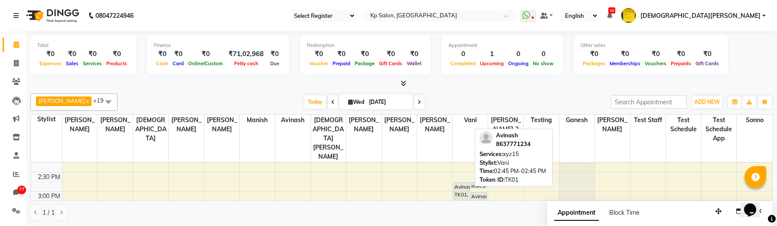
click at [463, 182] on div "Avinash, TK01, 02:45 PM-02:45 PM, xyz15" at bounding box center [462, 200] width 16 height 37
select select "7"
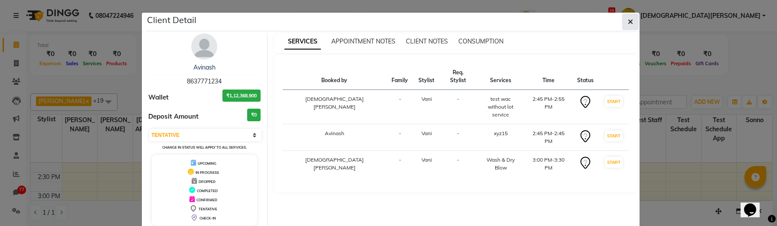
click at [627, 23] on button "button" at bounding box center [631, 21] width 16 height 16
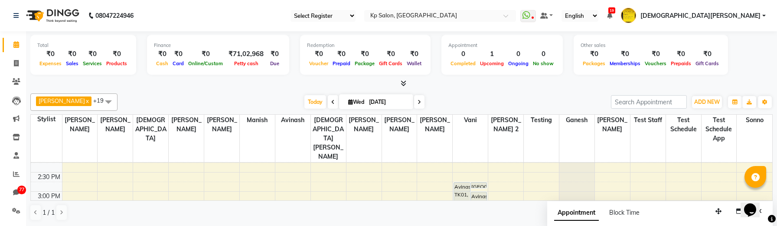
click at [445, 184] on div "8:00 AM 8:30 AM 9:00 AM 9:30 AM 10:00 AM 10:30 AM 11:00 AM 11:30 AM 12:00 PM 12…" at bounding box center [402, 229] width 742 height 610
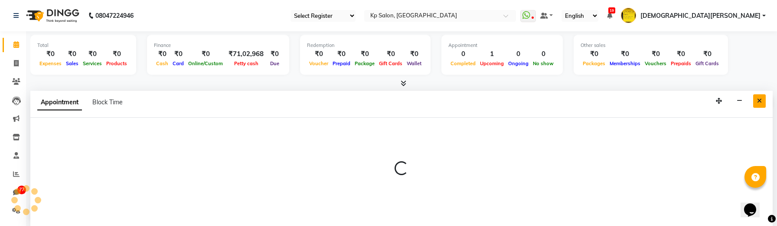
scroll to position [0, 0]
select select "1407"
select select "tentative"
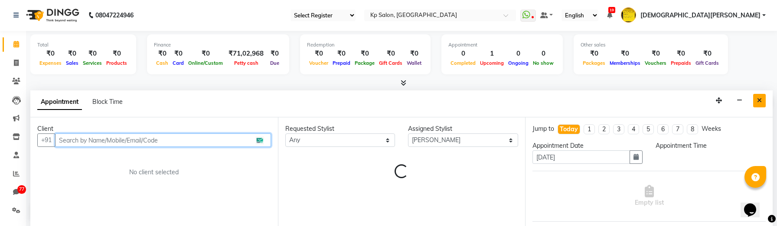
select select "915"
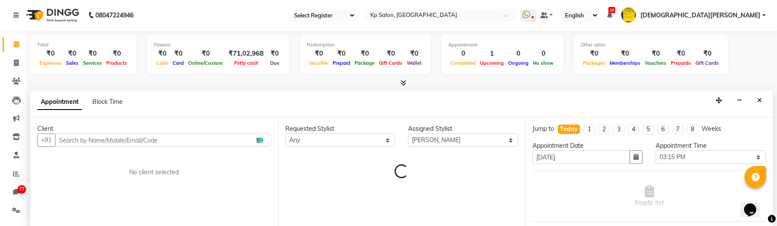
click at [760, 100] on icon "Close" at bounding box center [759, 100] width 5 height 6
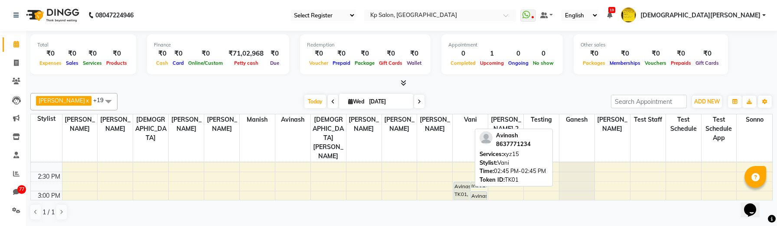
click at [464, 188] on div "Avinash, TK01, 02:45 PM-02:45 PM, xyz15" at bounding box center [462, 200] width 16 height 37
select select "7"
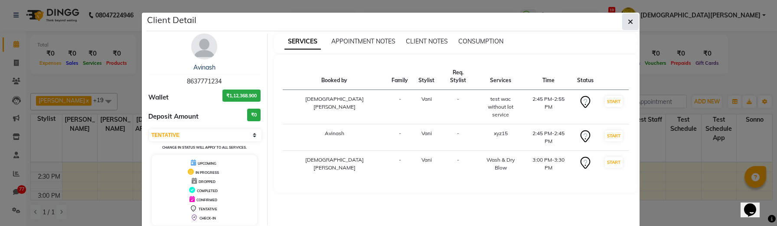
click at [628, 25] on icon "button" at bounding box center [630, 21] width 5 height 7
